Goal: Navigation & Orientation: Go to known website

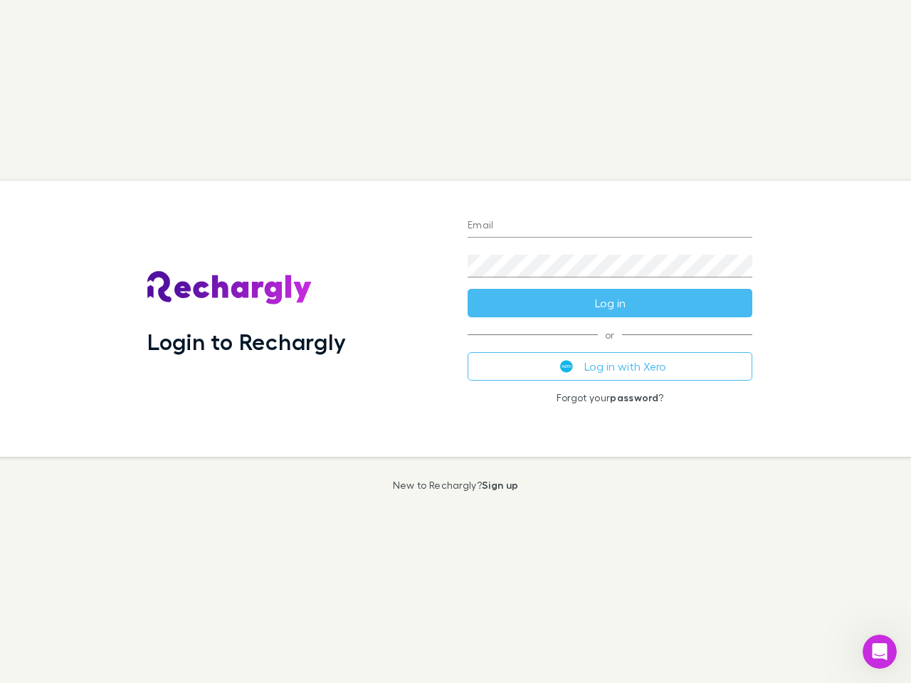
click at [455, 341] on div "Login to Rechargly" at bounding box center [296, 319] width 320 height 276
click at [610, 226] on input "Email" at bounding box center [609, 226] width 285 height 23
click at [455, 341] on div "Login to Rechargly" at bounding box center [296, 319] width 320 height 276
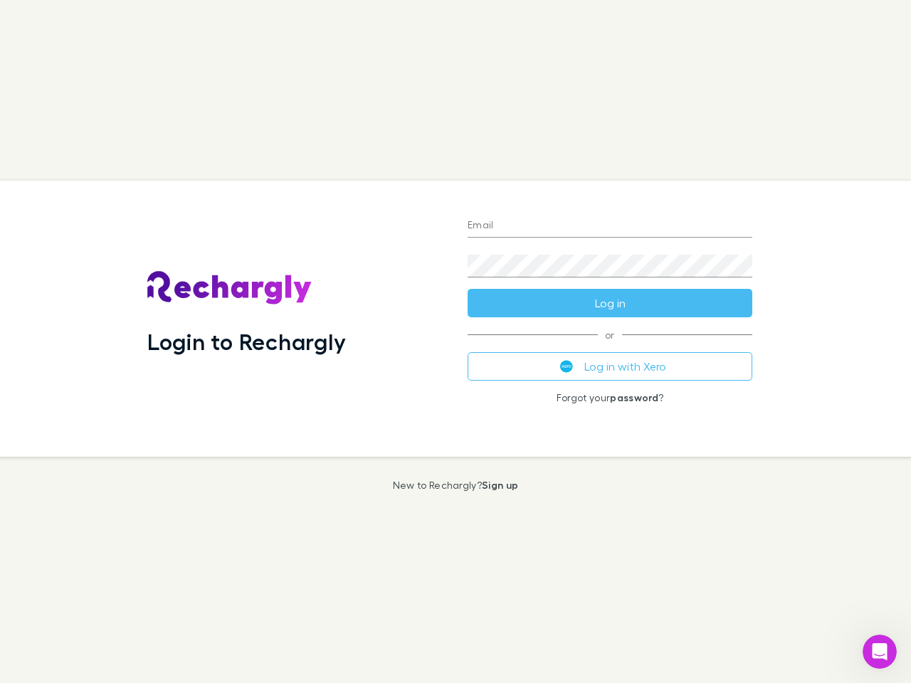
click at [610, 226] on input "Email" at bounding box center [609, 226] width 285 height 23
click at [610, 303] on button "Log in" at bounding box center [609, 303] width 285 height 28
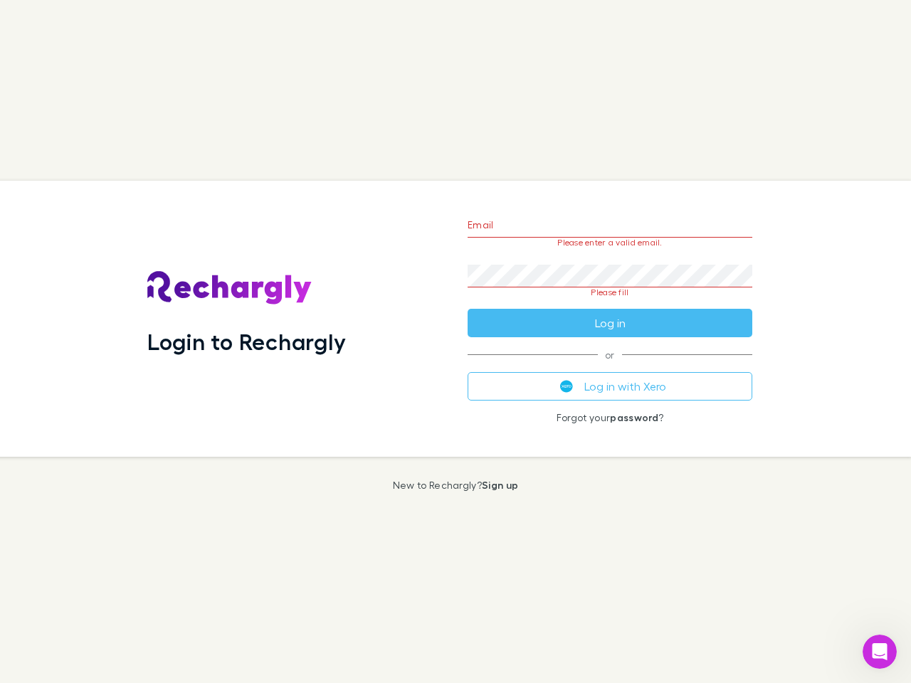
click at [610, 366] on div "Email Please enter a valid email. Password Please fill Log in or Log in with Xe…" at bounding box center [609, 319] width 307 height 276
